Goal: Information Seeking & Learning: Find specific fact

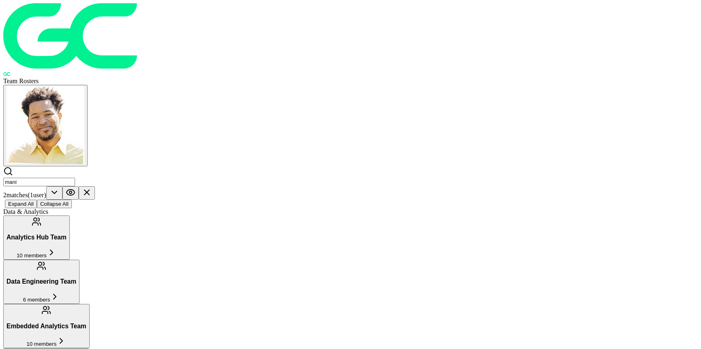
scroll to position [662, 0]
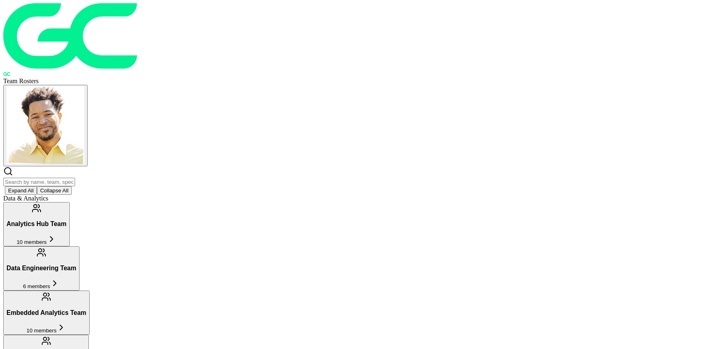
click at [75, 178] on input "text" at bounding box center [39, 182] width 72 height 9
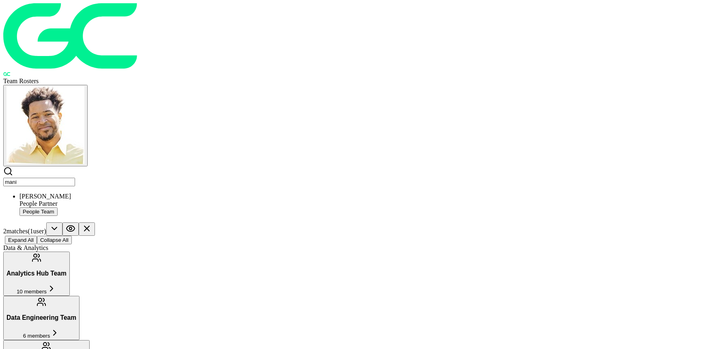
type input "mani"
click at [367, 200] on div "People Partner" at bounding box center [358, 203] width 678 height 7
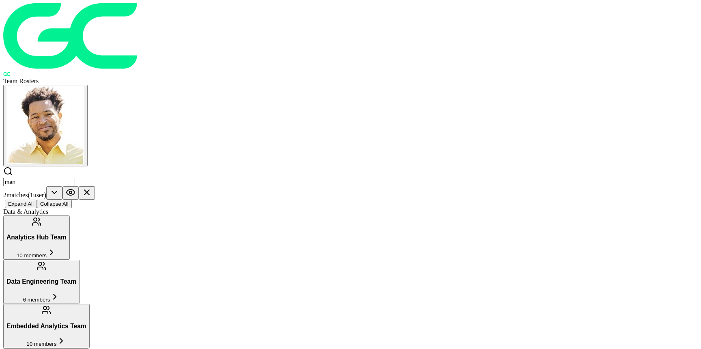
click at [89, 190] on icon at bounding box center [86, 192] width 5 height 5
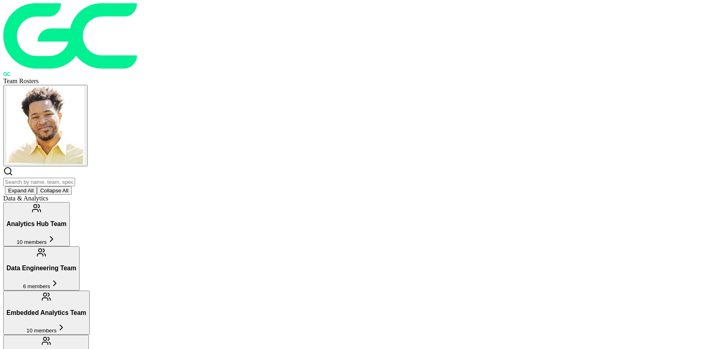
click at [84, 86] on img "button" at bounding box center [45, 125] width 78 height 78
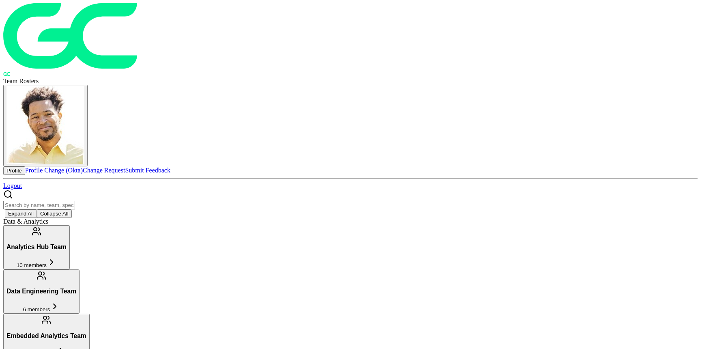
click at [125, 167] on link "Change Request" at bounding box center [104, 170] width 42 height 7
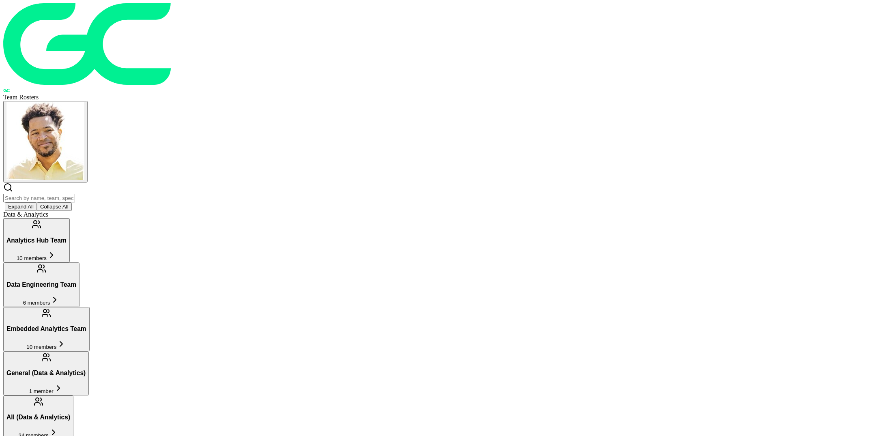
click at [75, 194] on input "text" at bounding box center [39, 198] width 72 height 9
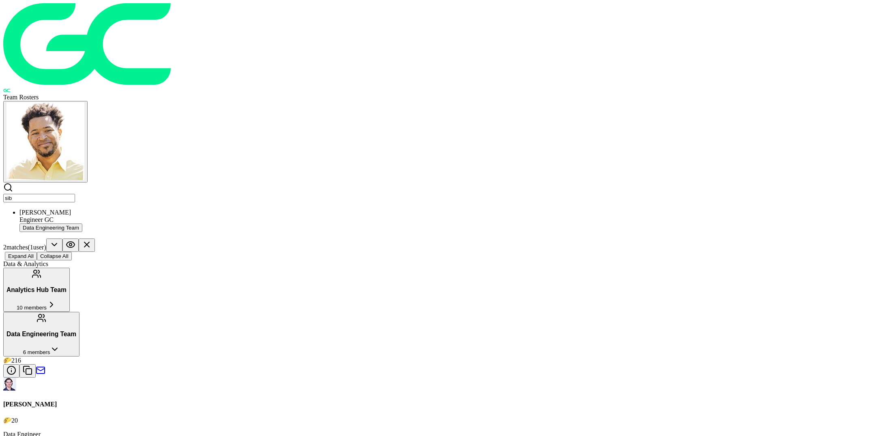
click at [349, 209] on div "Sibley Nystrom Engineer GC Data Engineering Team" at bounding box center [445, 220] width 853 height 23
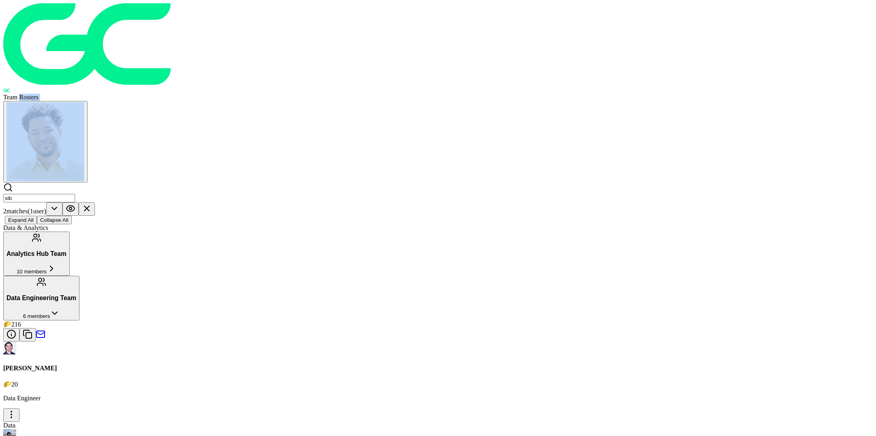
click at [342, 27] on div "Team Rosters sib 2 match es ( 1 user ) Expand All Collapse All" at bounding box center [437, 113] width 869 height 221
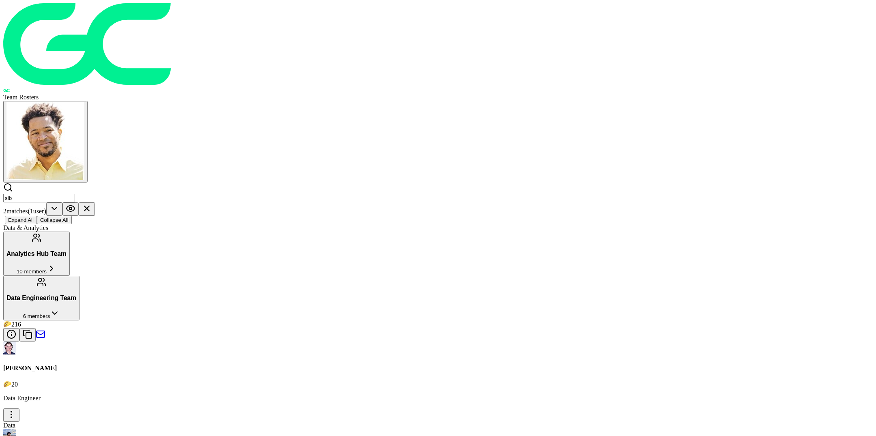
click at [75, 194] on input "sib" at bounding box center [39, 198] width 72 height 9
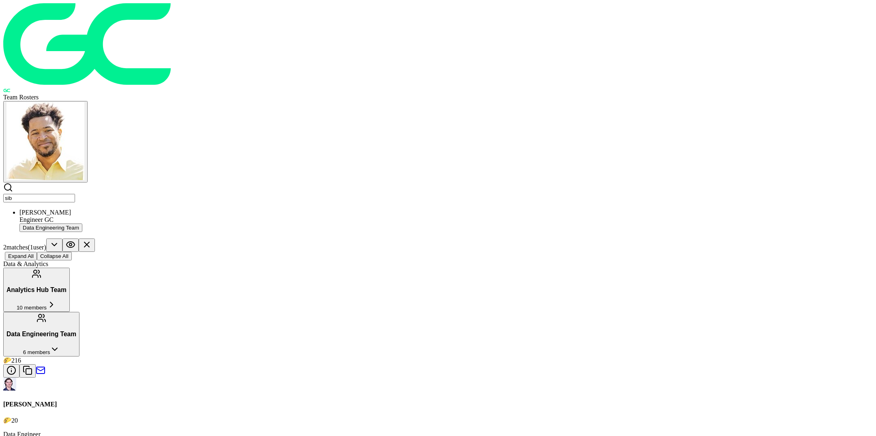
click at [75, 194] on input "sib" at bounding box center [39, 198] width 72 height 9
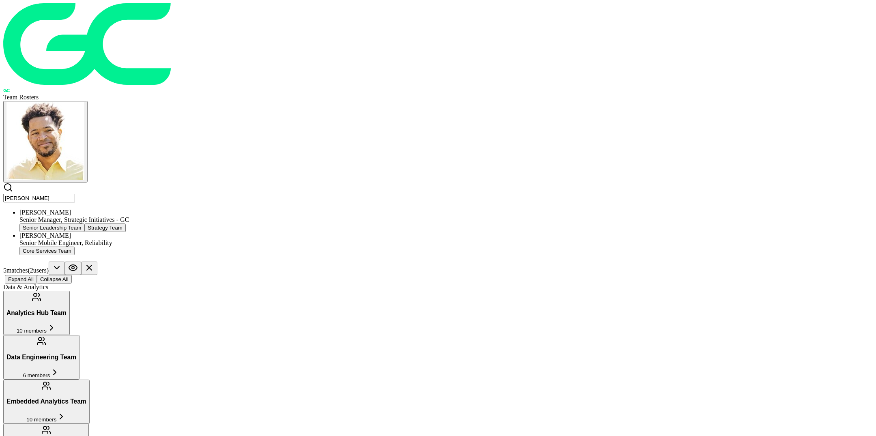
click at [340, 223] on div "Senior Leadership Team Strategy Team" at bounding box center [445, 227] width 853 height 9
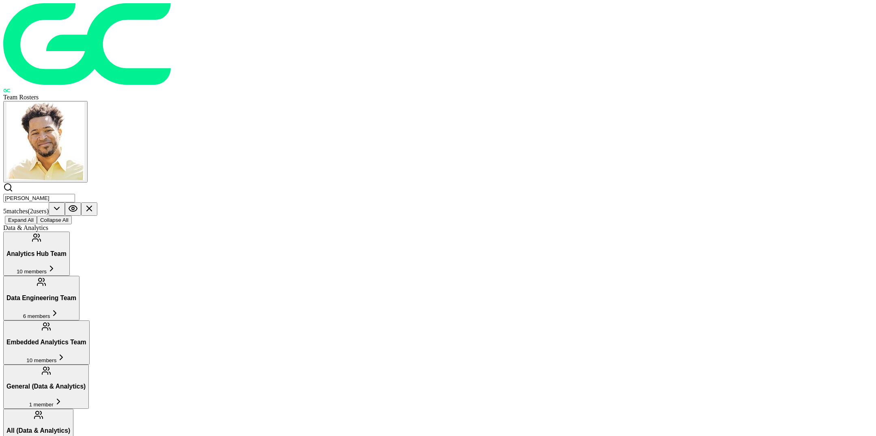
click at [75, 194] on input "aaron" at bounding box center [39, 198] width 72 height 9
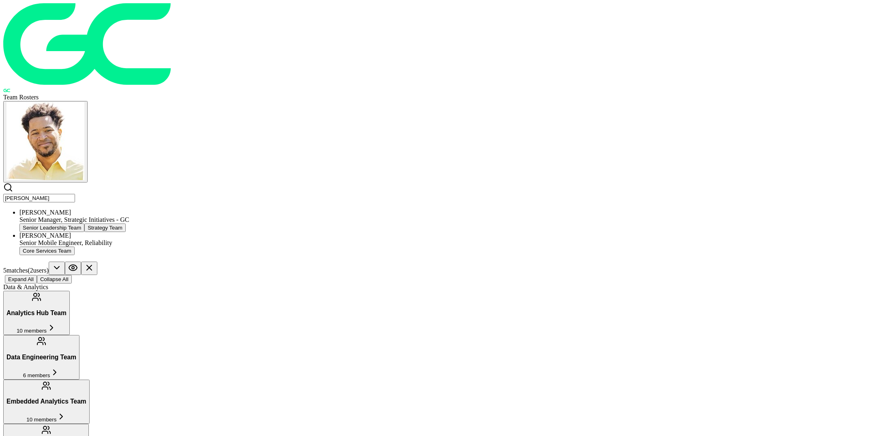
click at [75, 194] on input "aaron" at bounding box center [39, 198] width 72 height 9
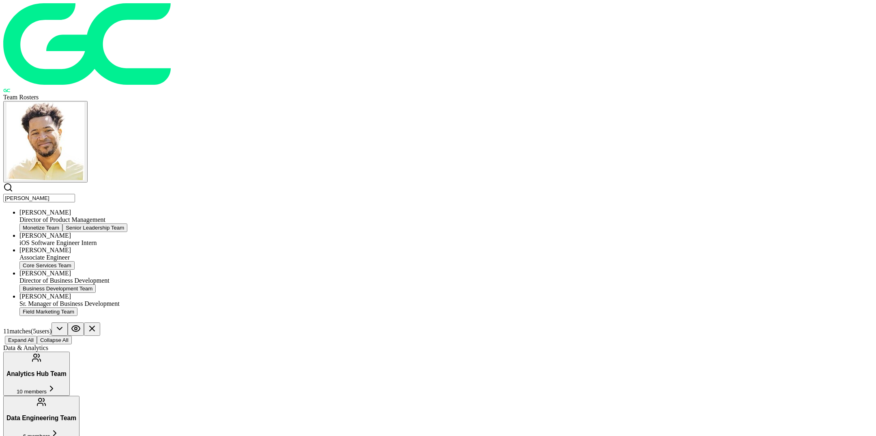
type input "alex"
click at [307, 300] on div "Sr. Manager of Business Development" at bounding box center [445, 303] width 853 height 7
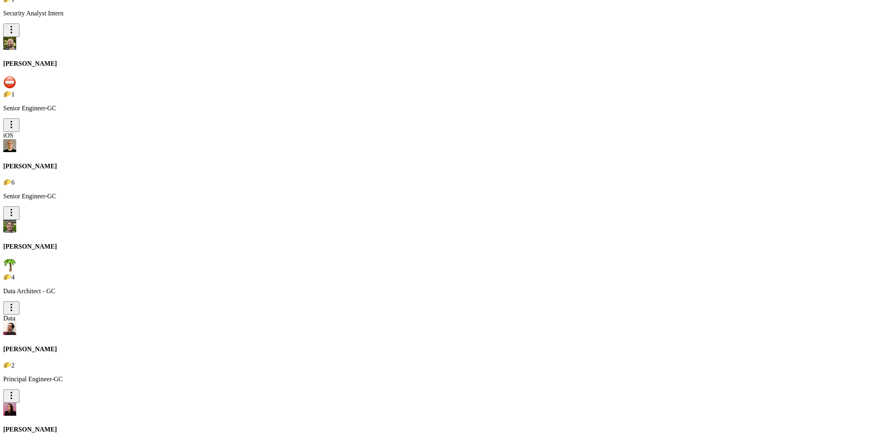
scroll to position [7469, 0]
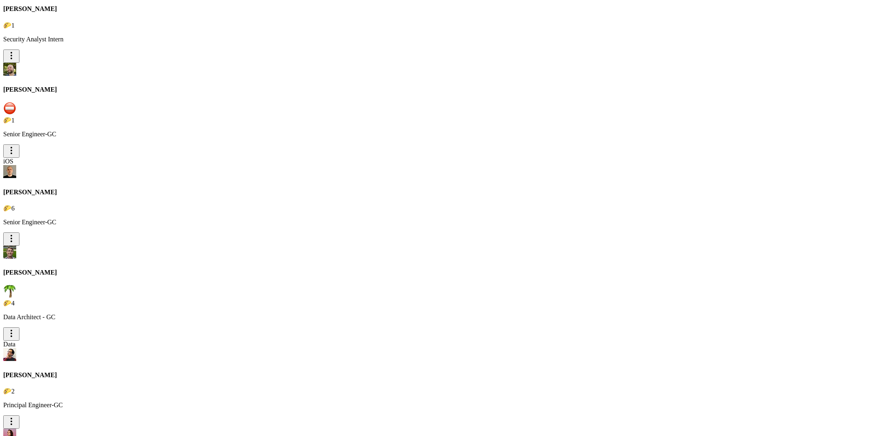
scroll to position [7668, 0]
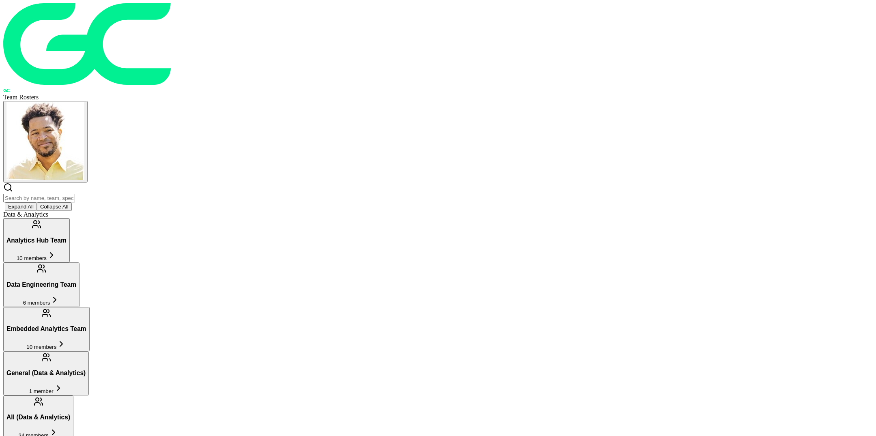
click at [75, 194] on input "text" at bounding box center [39, 198] width 72 height 9
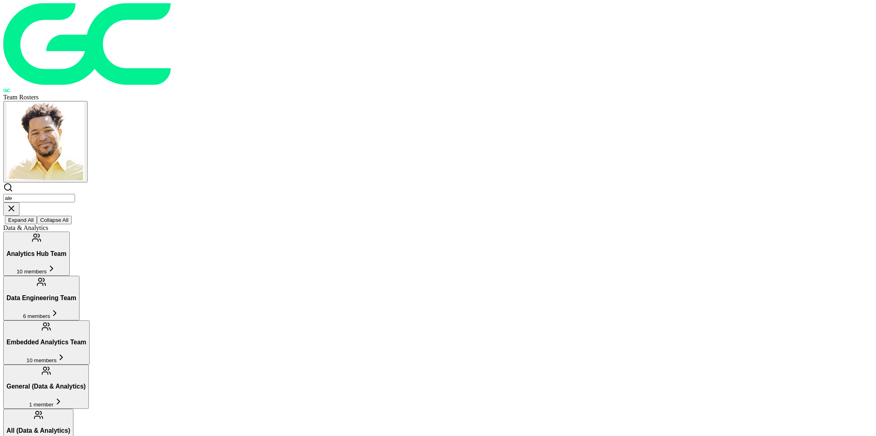
type input "[PERSON_NAME]"
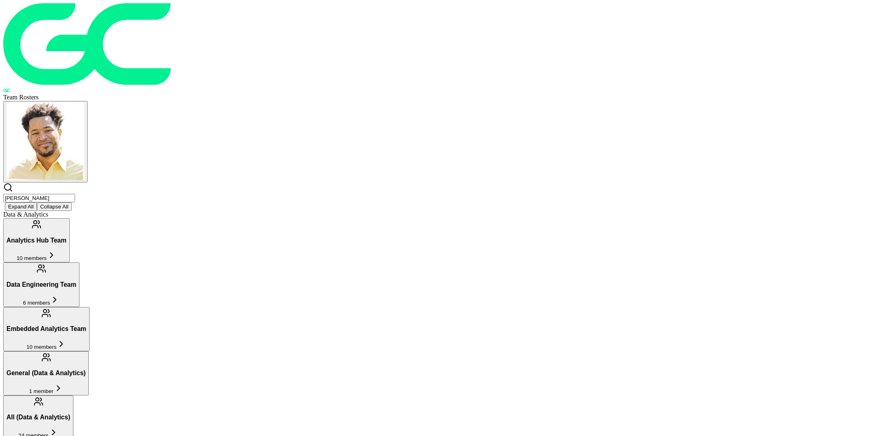
type input "Josh"
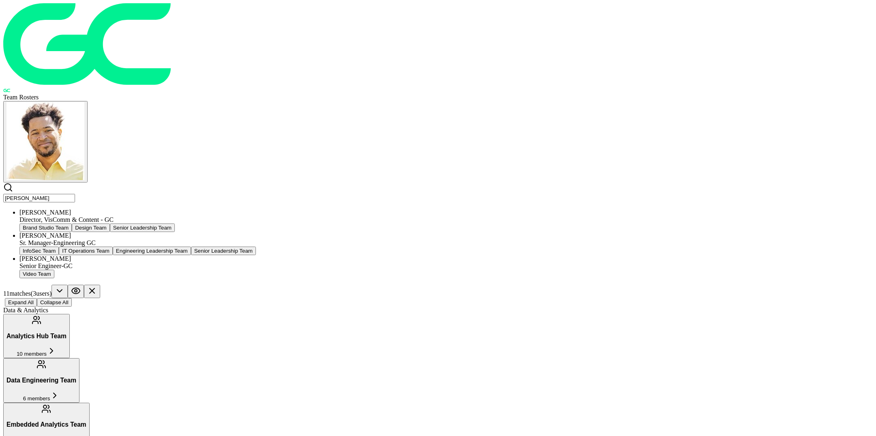
click at [75, 194] on input "Josh" at bounding box center [39, 198] width 72 height 9
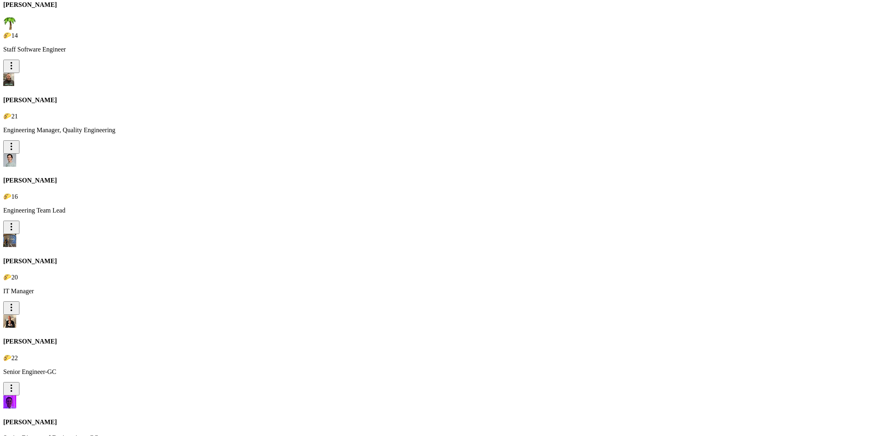
scroll to position [7367, 0]
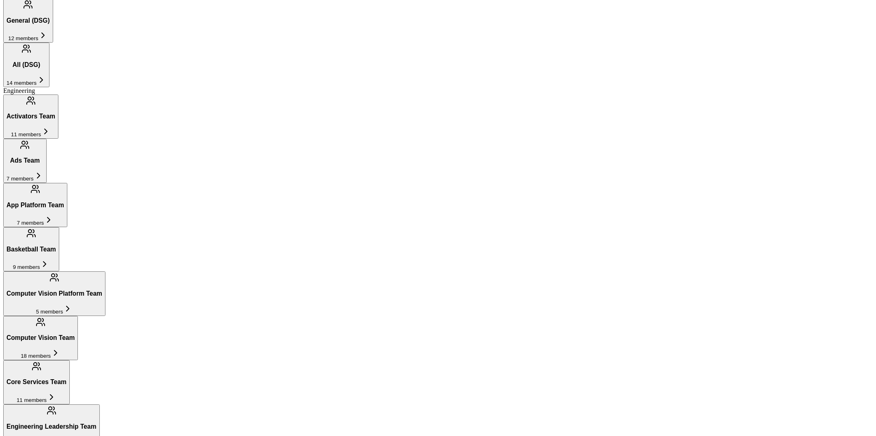
scroll to position [575, 0]
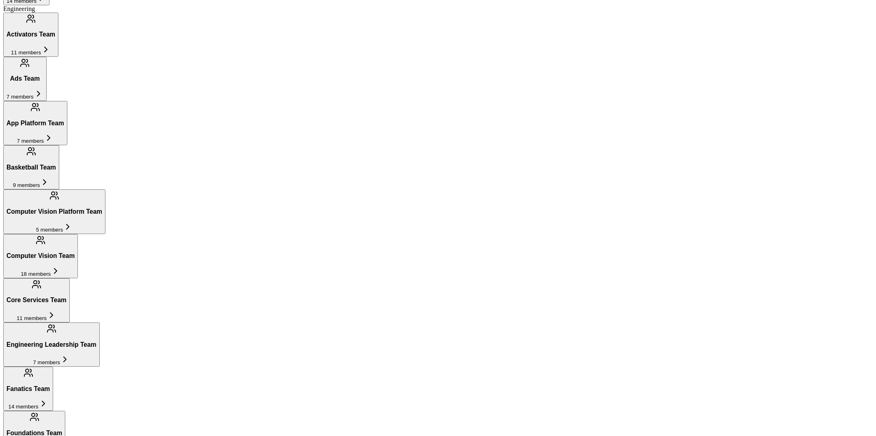
drag, startPoint x: 240, startPoint y: 235, endPoint x: 262, endPoint y: 236, distance: 21.9
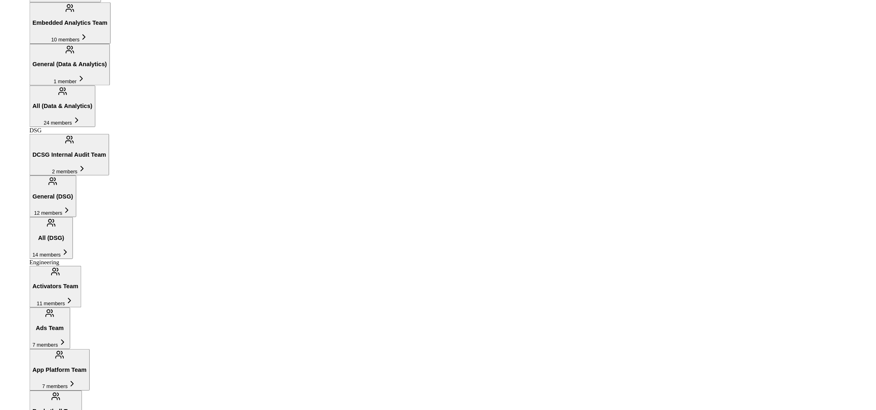
scroll to position [312, 0]
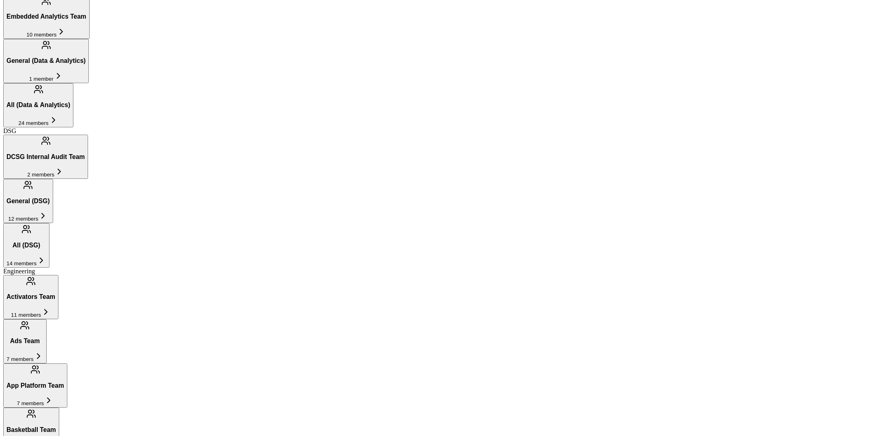
drag, startPoint x: 279, startPoint y: 236, endPoint x: 240, endPoint y: 236, distance: 38.5
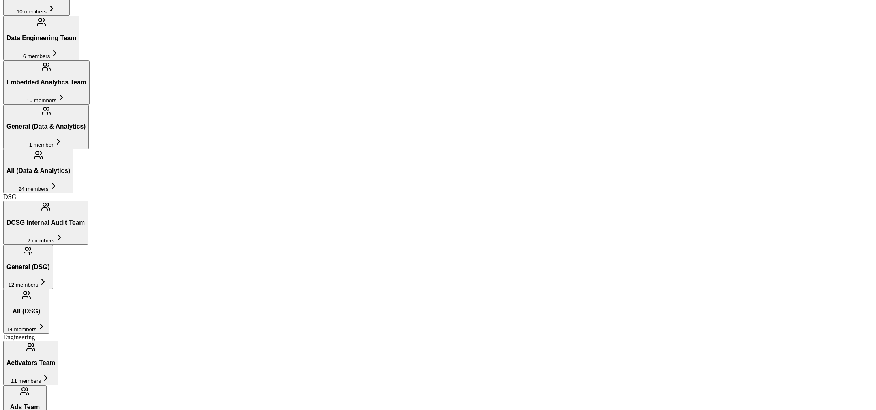
scroll to position [249, 0]
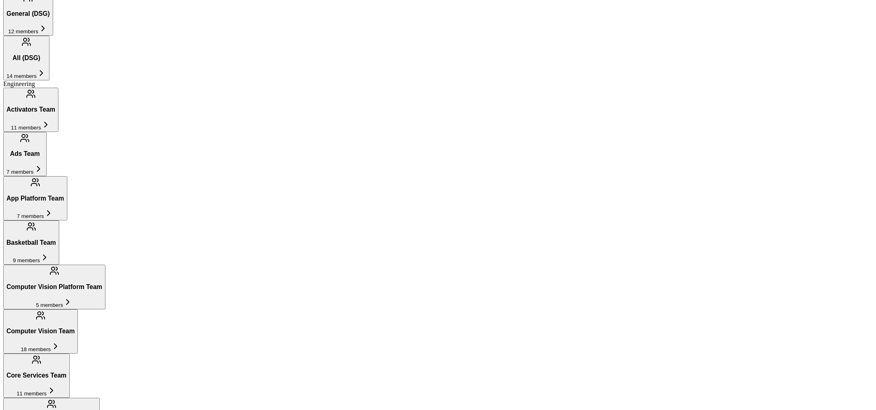
scroll to position [490, 0]
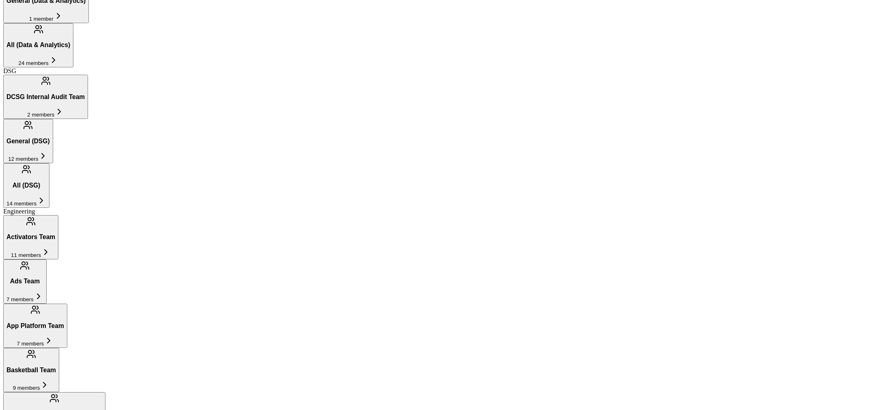
scroll to position [380, 0]
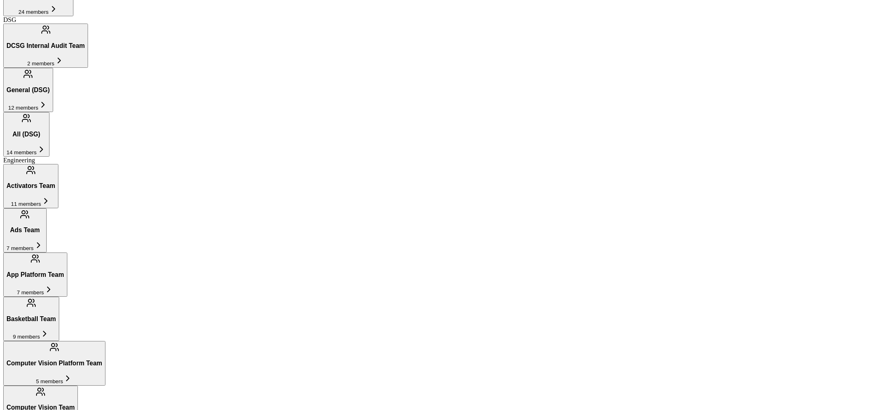
scroll to position [414, 0]
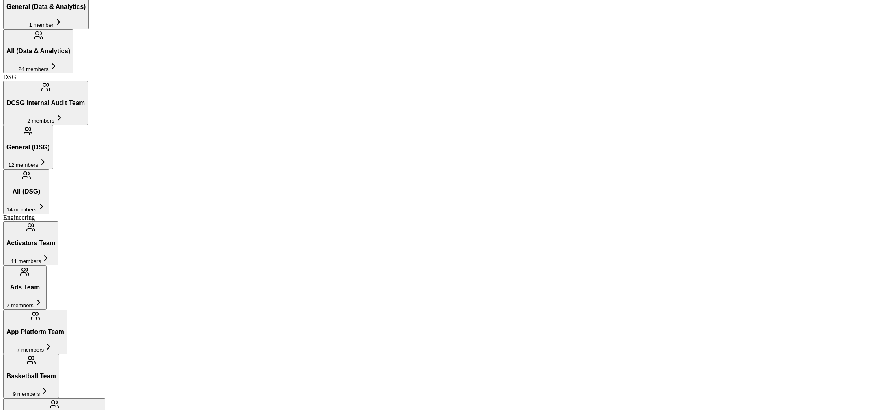
scroll to position [381, 0]
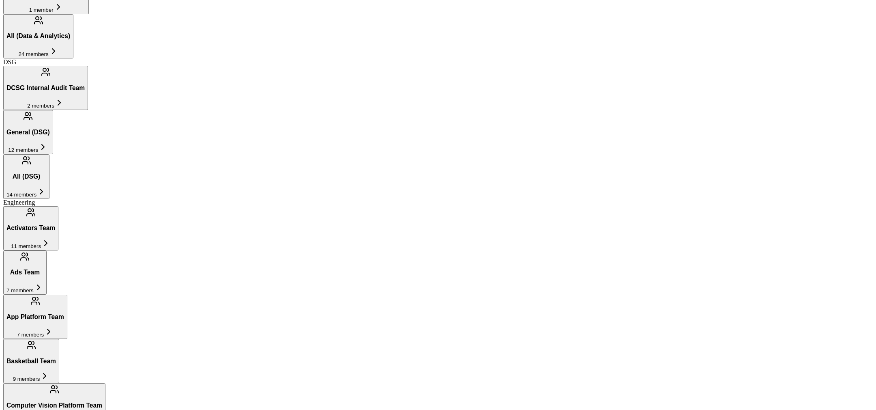
drag, startPoint x: 421, startPoint y: 221, endPoint x: 446, endPoint y: 290, distance: 72.3
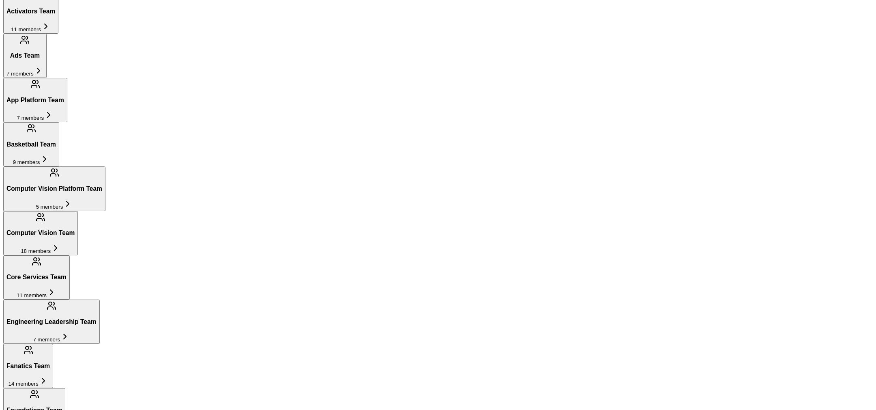
scroll to position [674, 0]
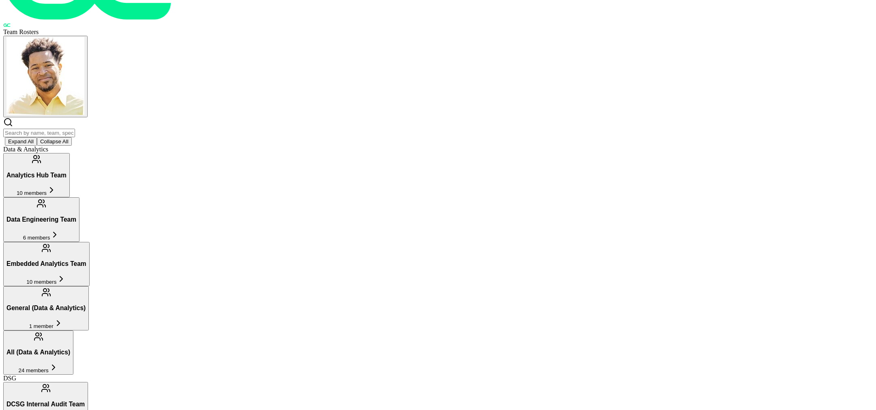
scroll to position [67, 0]
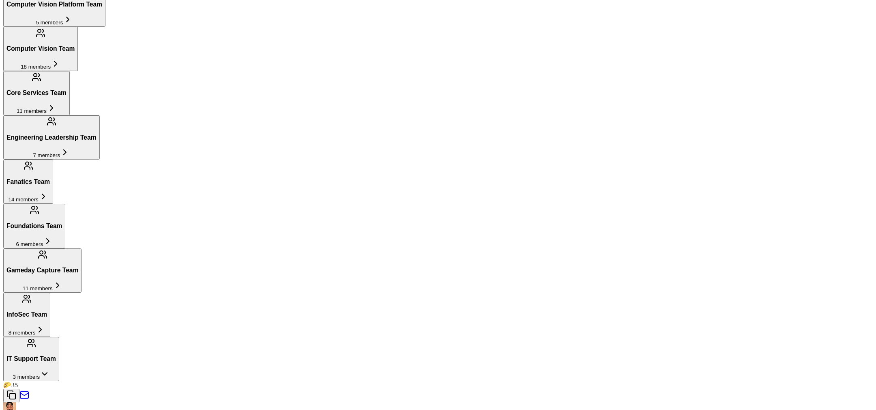
scroll to position [870, 0]
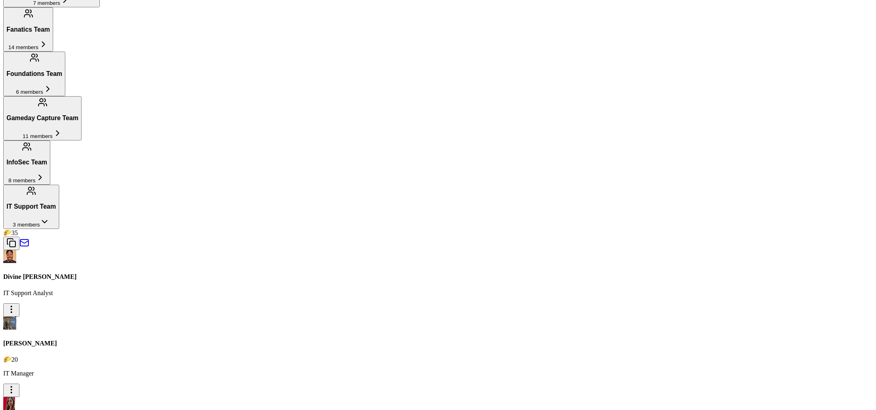
scroll to position [936, 0]
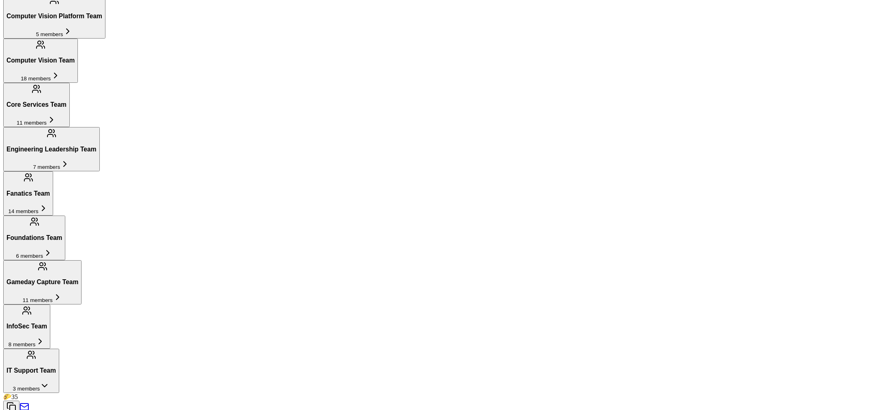
scroll to position [768, 0]
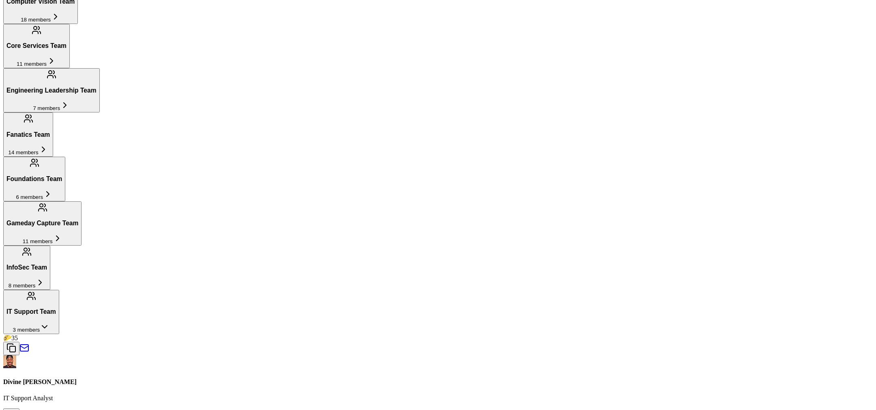
scroll to position [828, 0]
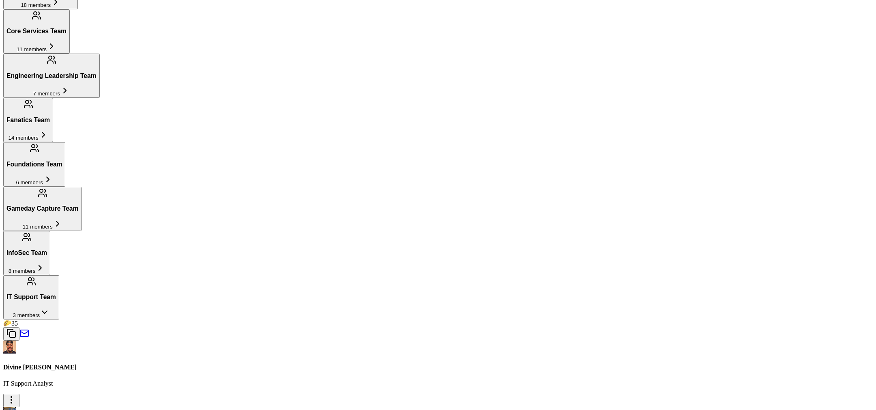
scroll to position [835, 0]
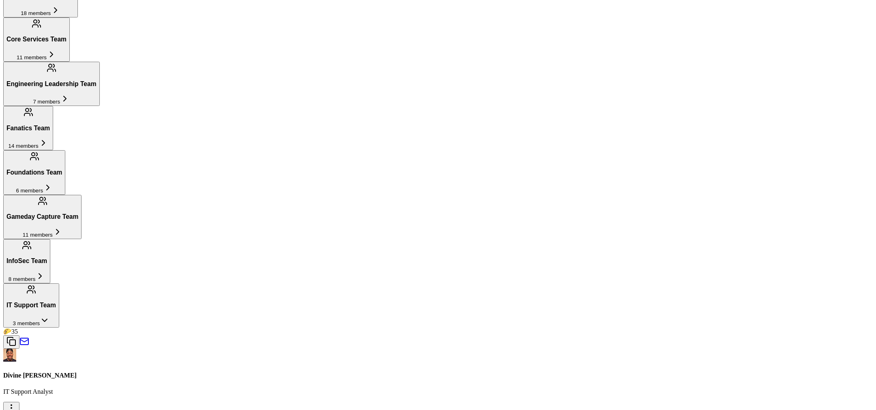
drag, startPoint x: 524, startPoint y: 239, endPoint x: 445, endPoint y: 219, distance: 81.7
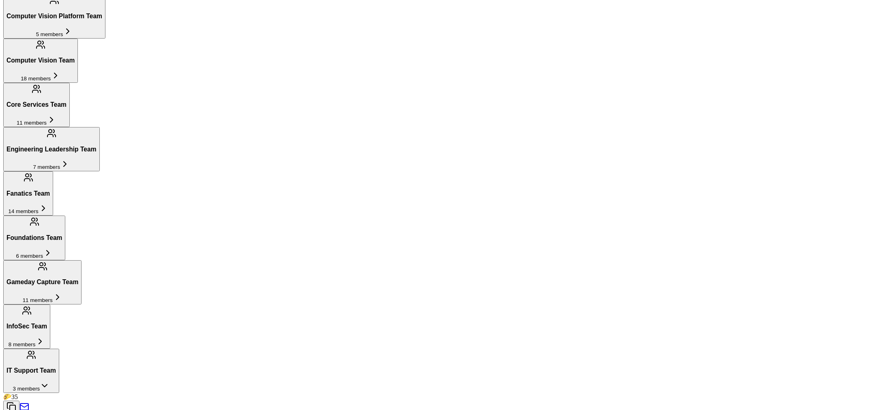
scroll to position [756, 0]
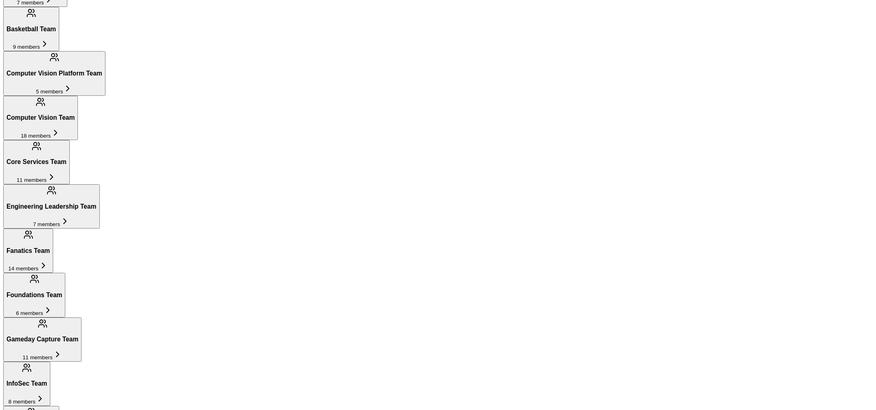
scroll to position [691, 0]
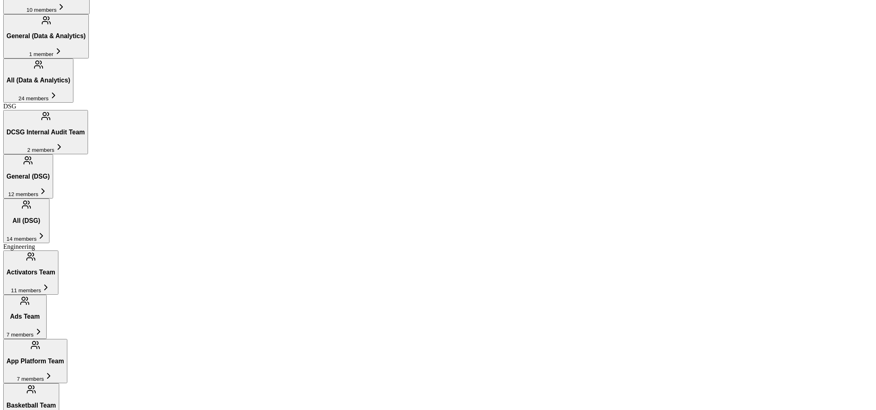
scroll to position [342, 0]
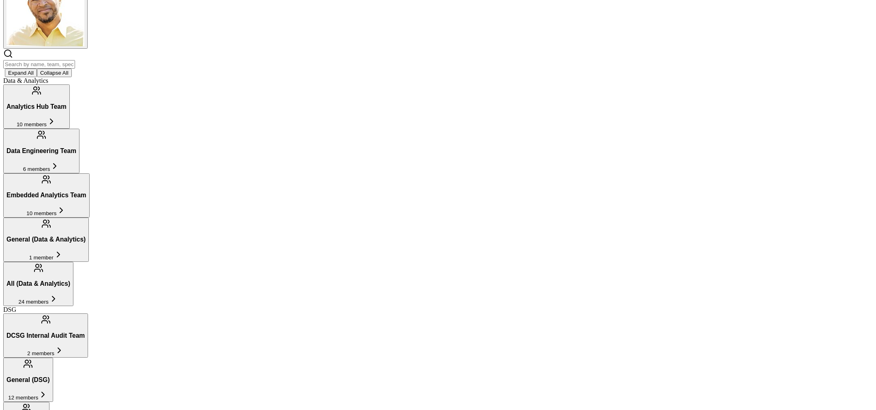
scroll to position [136, 0]
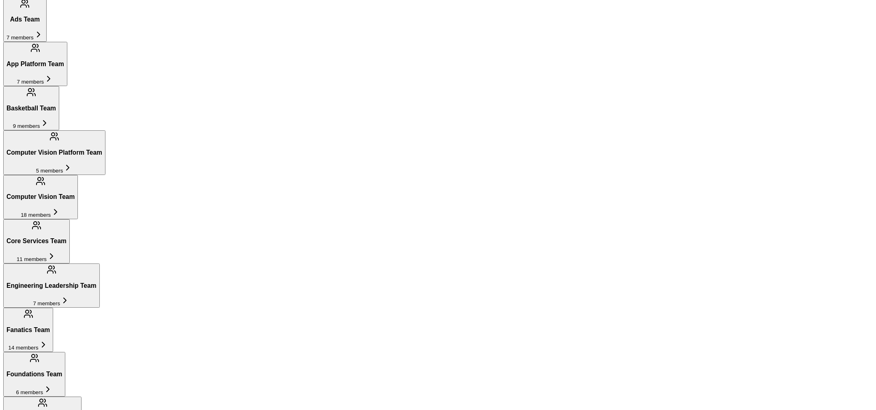
scroll to position [607, 0]
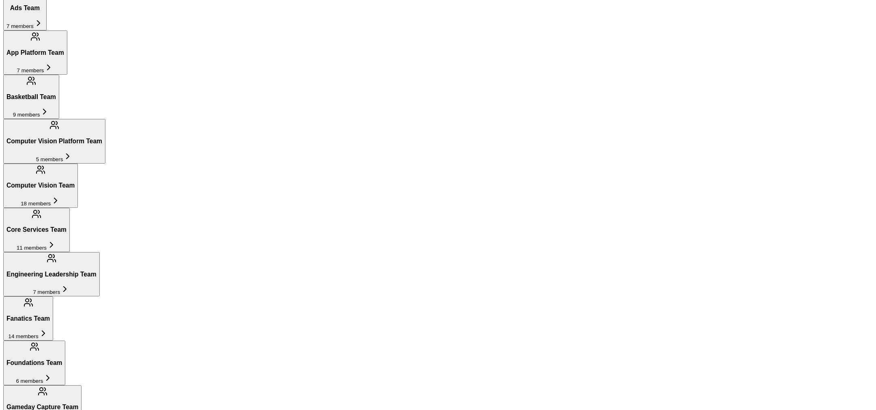
scroll to position [645, 0]
